Goal: Navigation & Orientation: Find specific page/section

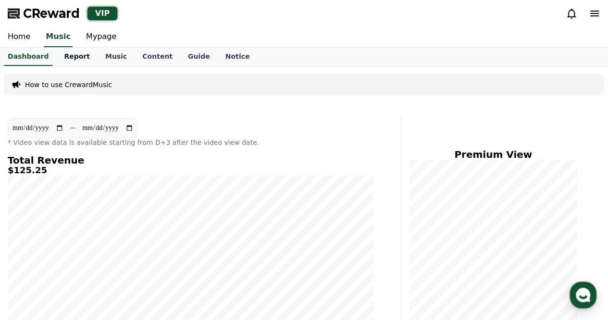
click at [77, 58] on link "Report" at bounding box center [76, 57] width 41 height 18
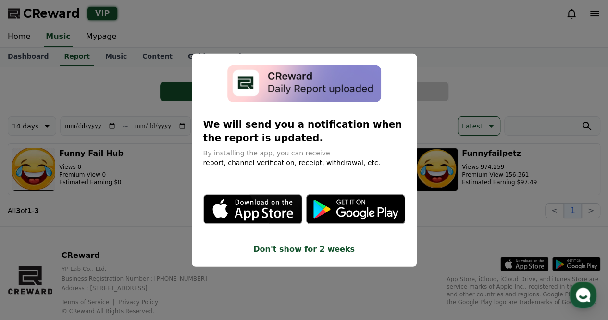
click at [106, 54] on button "close modal" at bounding box center [304, 160] width 608 height 320
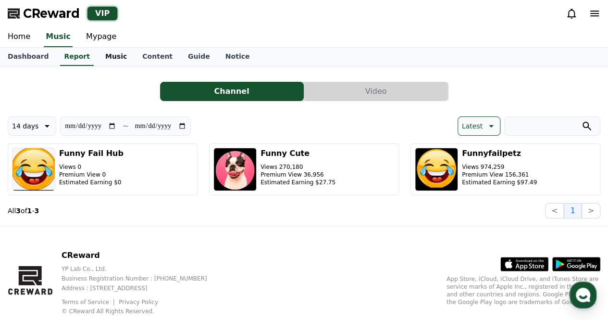
click at [105, 58] on link "Music" at bounding box center [116, 57] width 37 height 18
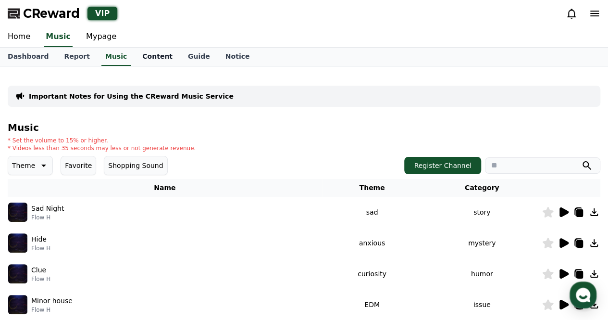
click at [135, 58] on link "Content" at bounding box center [158, 57] width 46 height 18
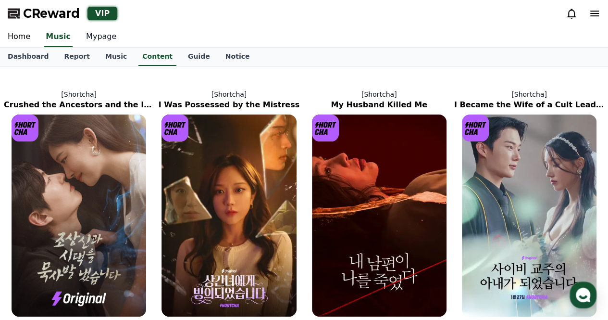
click at [87, 38] on link "Mypage" at bounding box center [101, 37] width 46 height 20
select select "**********"
